Goal: Browse casually

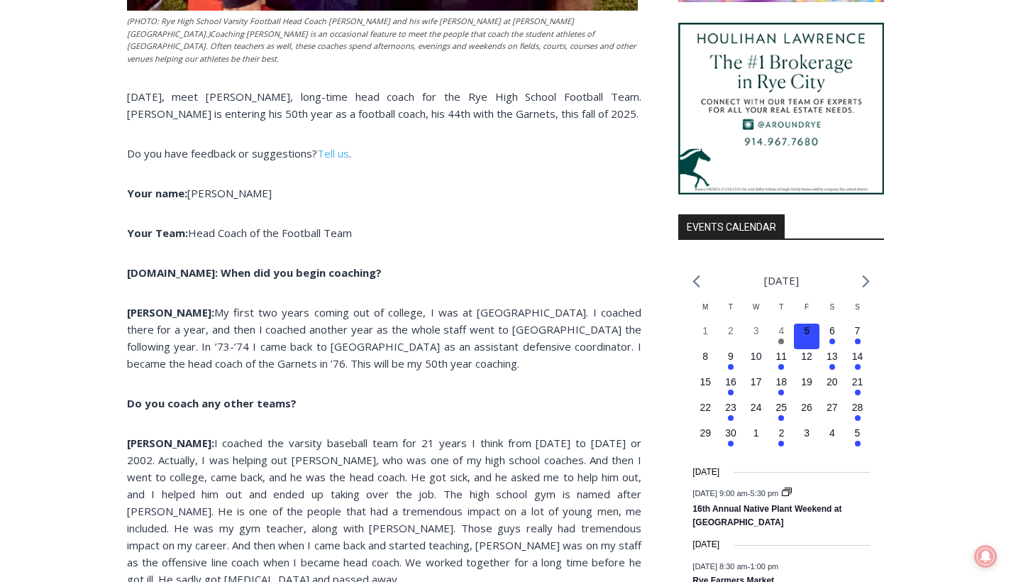
scroll to position [1231, 0]
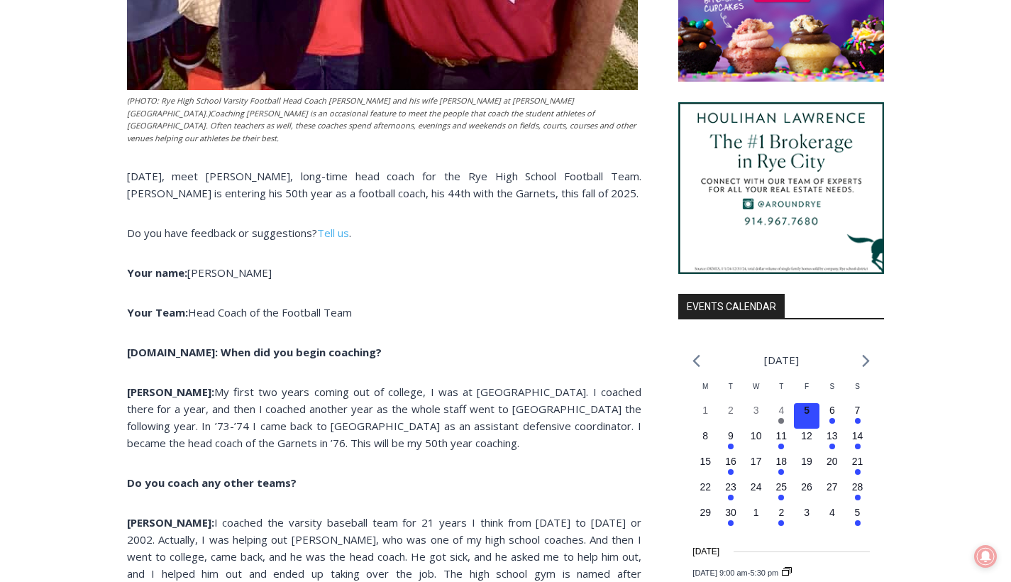
click at [306, 415] on p "Garr: My first two years coming out of college, I was at Iona University. I coa…" at bounding box center [384, 417] width 514 height 68
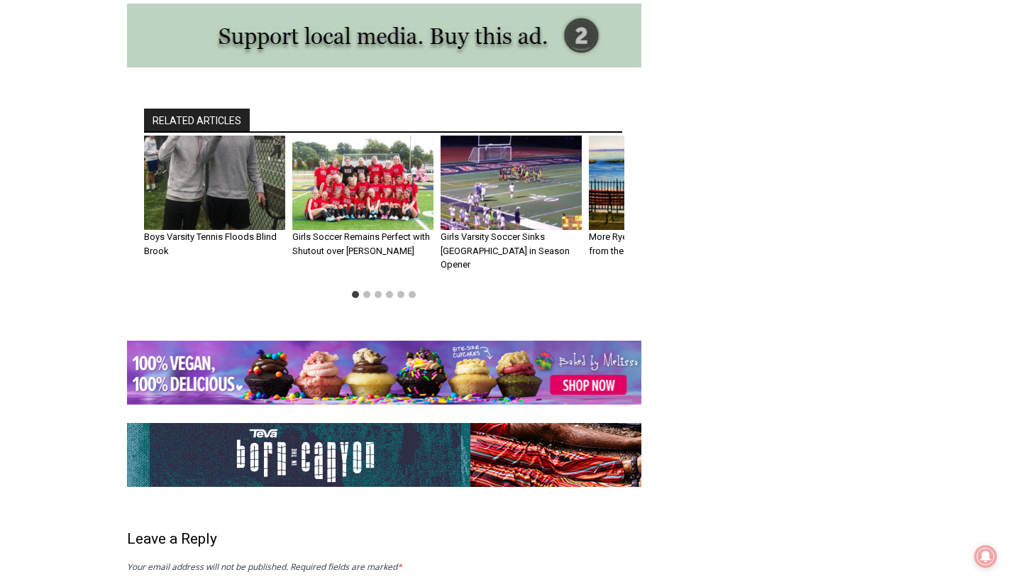
scroll to position [5727, 0]
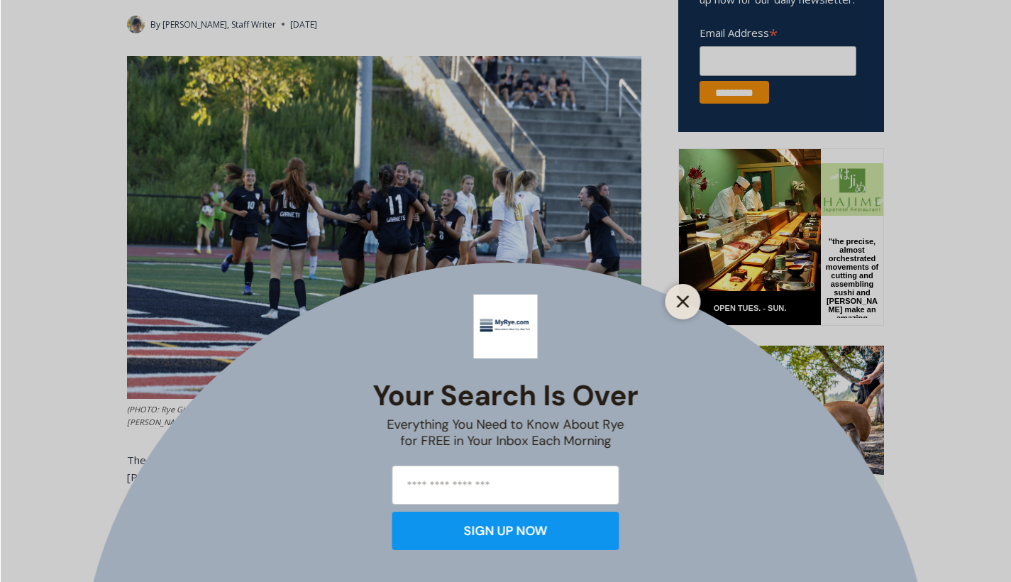
click at [682, 299] on icon "Close" at bounding box center [683, 301] width 13 height 13
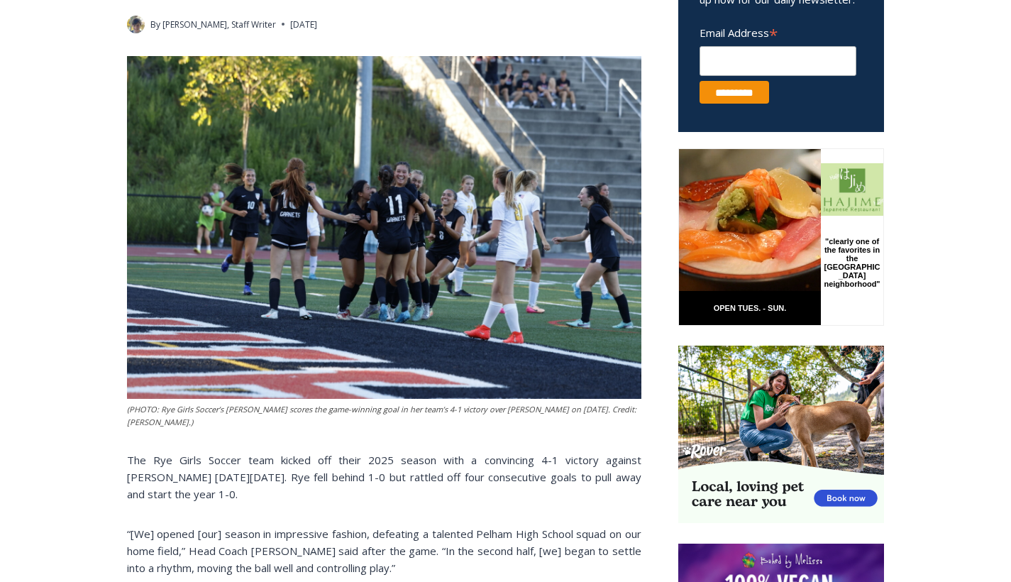
click at [303, 214] on img at bounding box center [384, 227] width 514 height 343
